Goal: Information Seeking & Learning: Check status

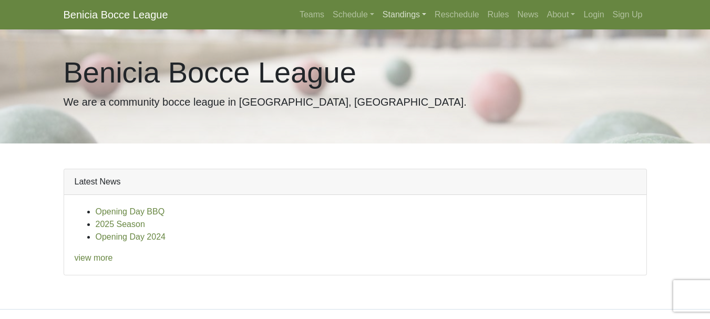
click at [397, 13] on link "Standings" at bounding box center [404, 14] width 52 height 21
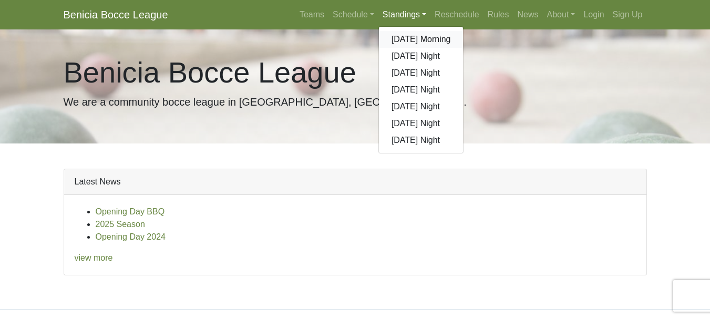
click at [401, 40] on link "[DATE] Morning" at bounding box center [421, 39] width 85 height 17
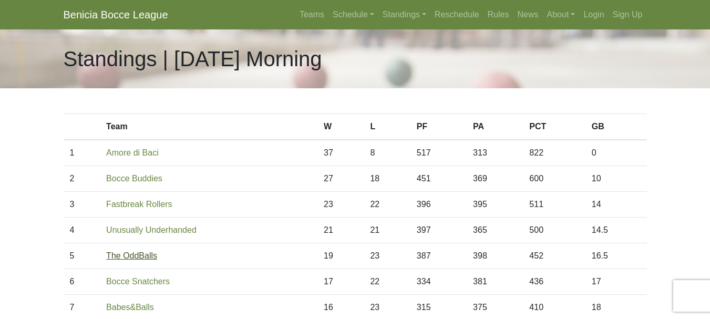
click at [137, 255] on link "The OddBalls" at bounding box center [131, 255] width 51 height 9
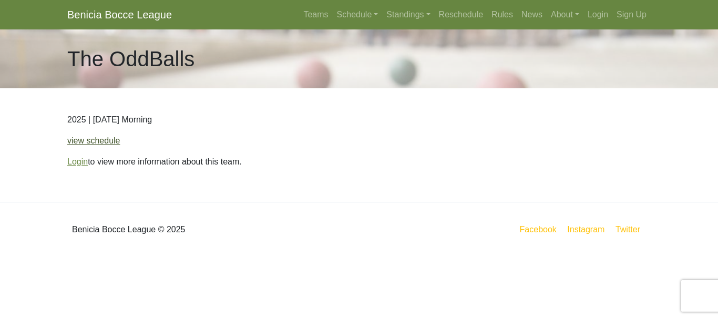
click at [92, 142] on link "view schedule" at bounding box center [93, 140] width 53 height 9
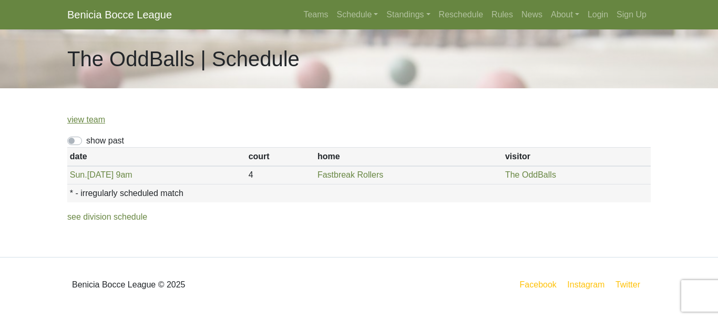
click at [86, 140] on label "show past" at bounding box center [105, 140] width 38 height 13
click at [86, 140] on input "show past" at bounding box center [89, 137] width 7 height 7
checkbox input "true"
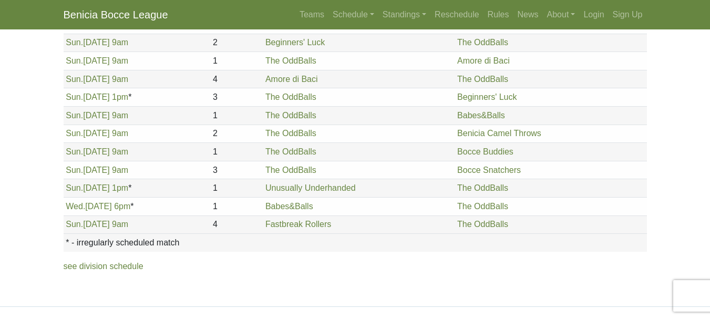
scroll to position [266, 0]
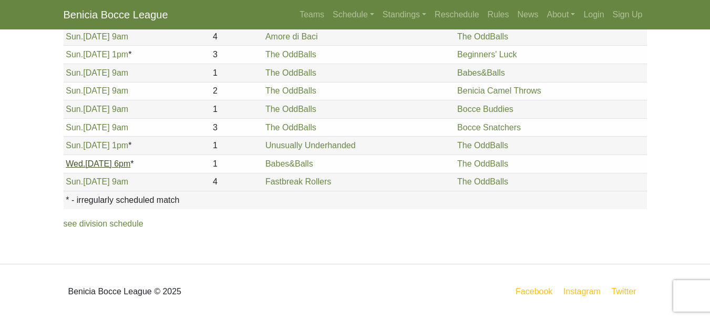
click at [91, 162] on link "[DATE] 6pm" at bounding box center [98, 163] width 65 height 9
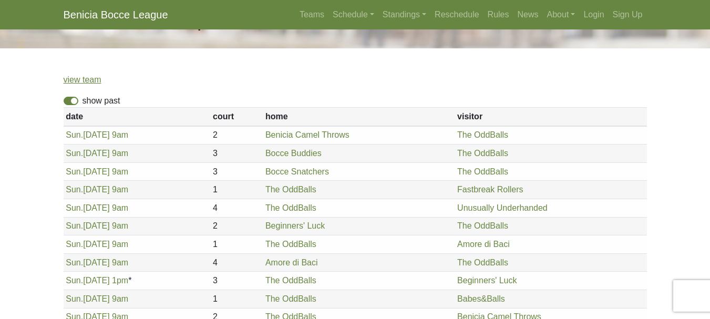
scroll to position [38, 0]
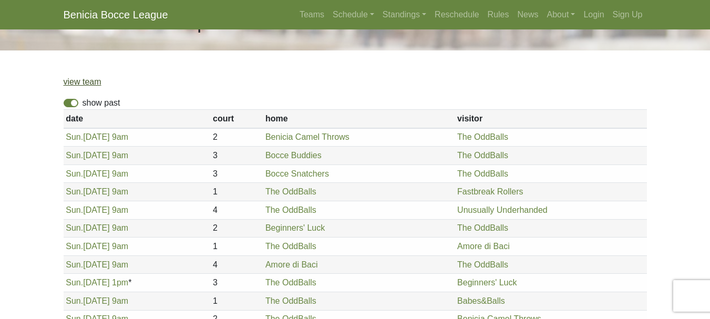
click at [87, 79] on link "view team" at bounding box center [83, 81] width 38 height 9
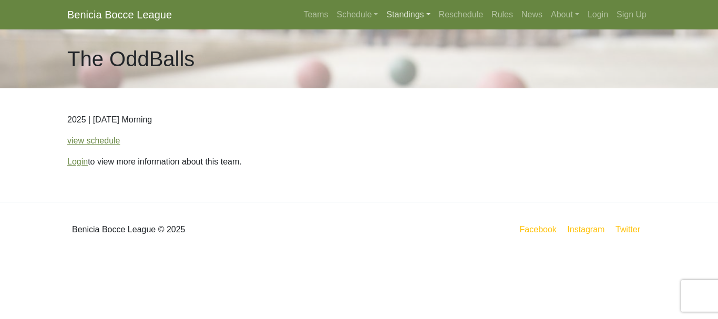
click at [397, 17] on link "Standings" at bounding box center [408, 14] width 52 height 21
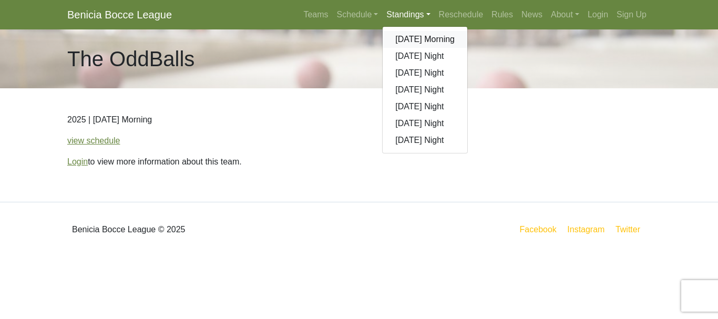
click at [398, 39] on link "[DATE] Morning" at bounding box center [424, 39] width 85 height 17
